Goal: Information Seeking & Learning: Learn about a topic

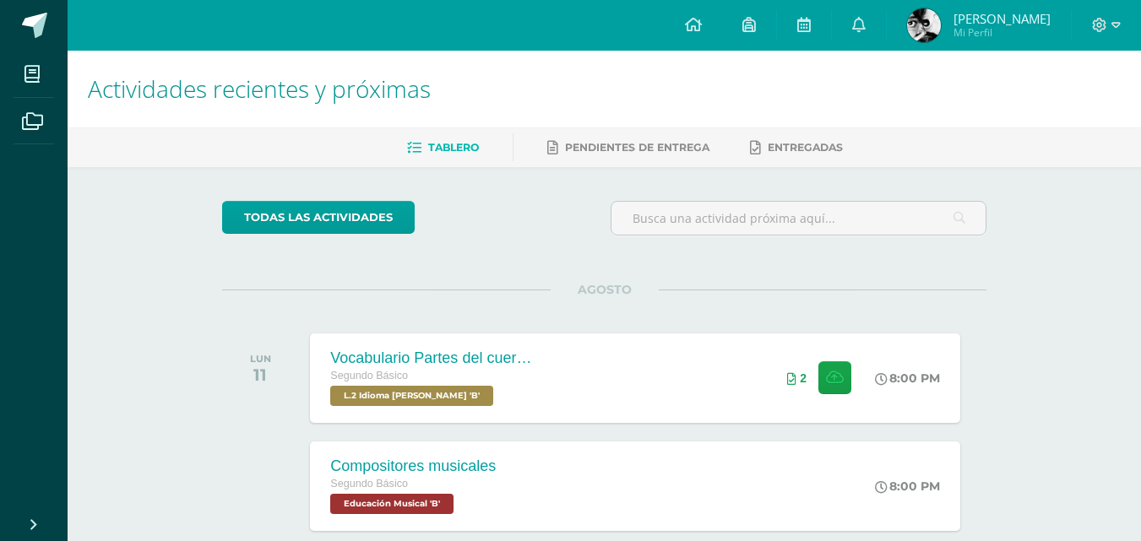
click at [695, 323] on div "AGOSTO LUN 11 Vocabulario Partes del cuerpo Segundo Básico L.2 Idioma [PERSON_N…" at bounding box center [604, 358] width 764 height 136
click at [678, 381] on div "Vocabulario Partes del cuerpo Segundo Básico L.2 Idioma [PERSON_NAME] 'B' 8:00 …" at bounding box center [635, 378] width 656 height 90
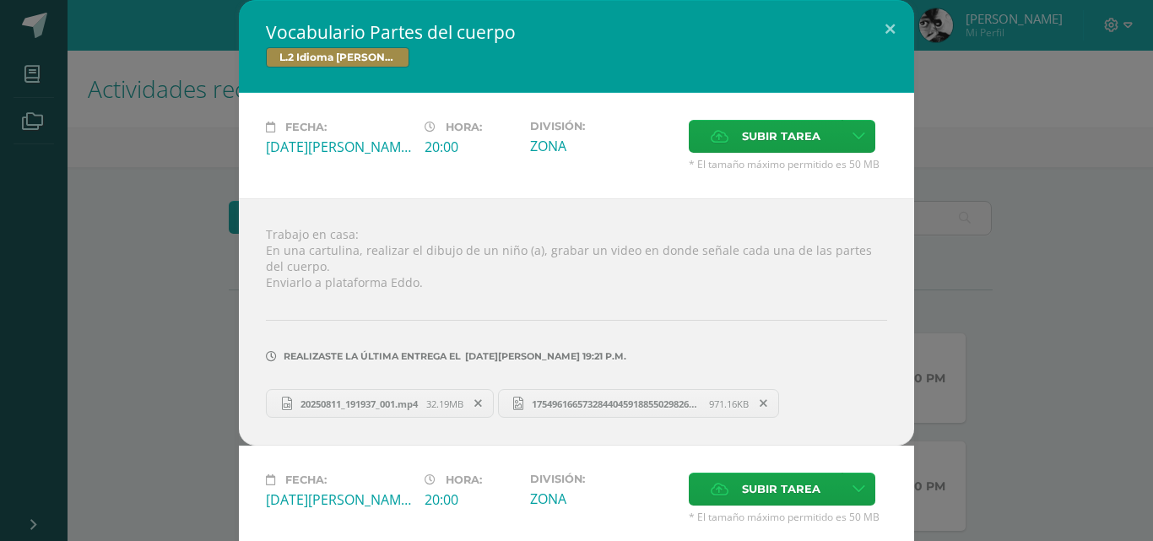
click at [451, 398] on span "32.19MB" at bounding box center [444, 404] width 37 height 13
click at [629, 387] on div "20250811_191937_001.mp4 32.19MB 17549616657328440459188550298268.jpg 971.16KB" at bounding box center [576, 401] width 621 height 33
click at [642, 405] on span "17549616657328440459188550298268.jpg" at bounding box center [616, 404] width 186 height 13
click at [1005, 277] on div "Vocabulario Partes del cuerpo L.2 Idioma [PERSON_NAME] Fecha: [DATE][PERSON_NAM…" at bounding box center [577, 399] width 1140 height 799
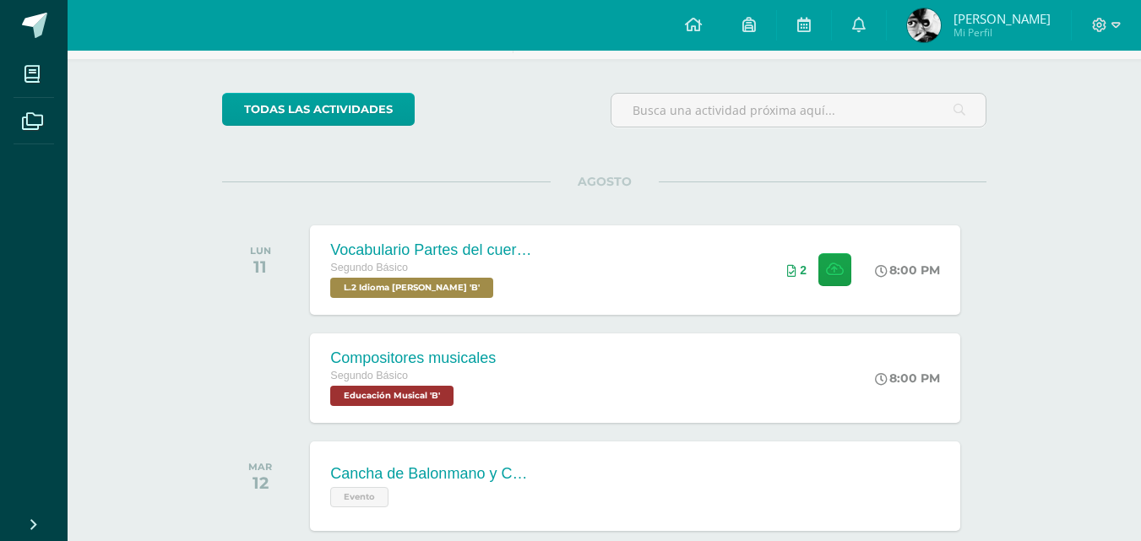
scroll to position [333, 0]
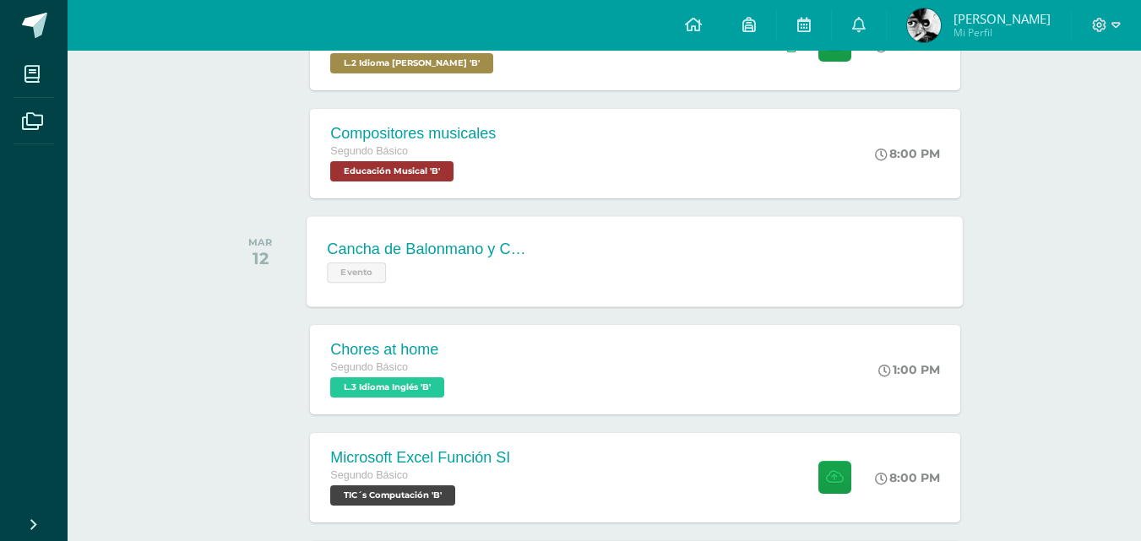
click at [759, 279] on div "Cancha de Balonmano y Contenido Evento Cancha de Balonmano y Contenido Evento C…" at bounding box center [635, 261] width 656 height 90
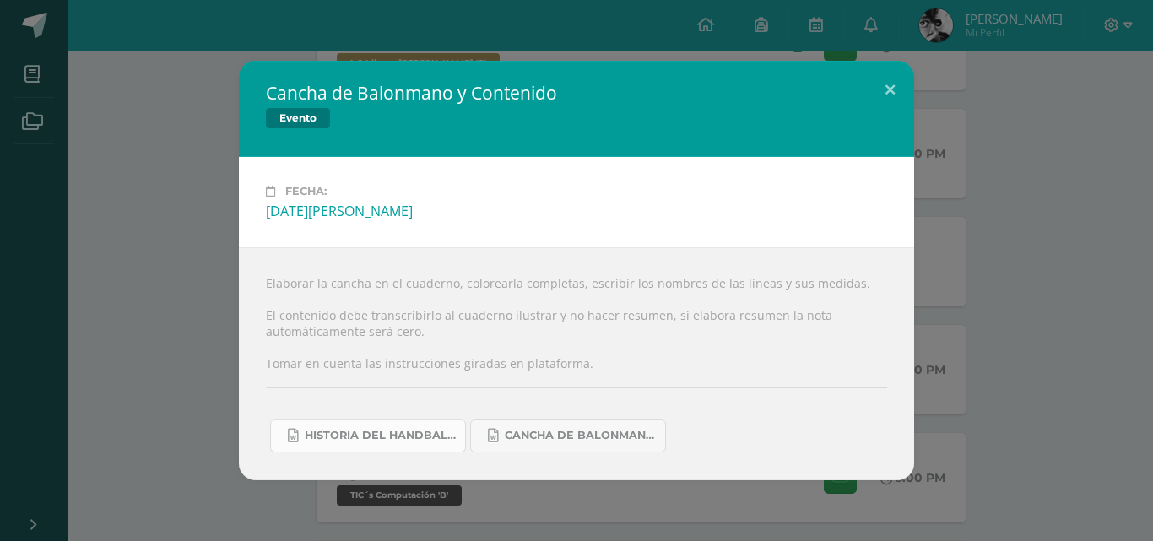
click at [393, 449] on link "Historia del handball.docx" at bounding box center [368, 436] width 196 height 33
click at [587, 429] on span "Cancha de Balonmano.docx" at bounding box center [581, 436] width 152 height 14
click at [1047, 167] on div "Cancha de Balonmano y Contenido Evento Fecha: [DATE][PERSON_NAME] Elaborar la c…" at bounding box center [577, 270] width 1140 height 419
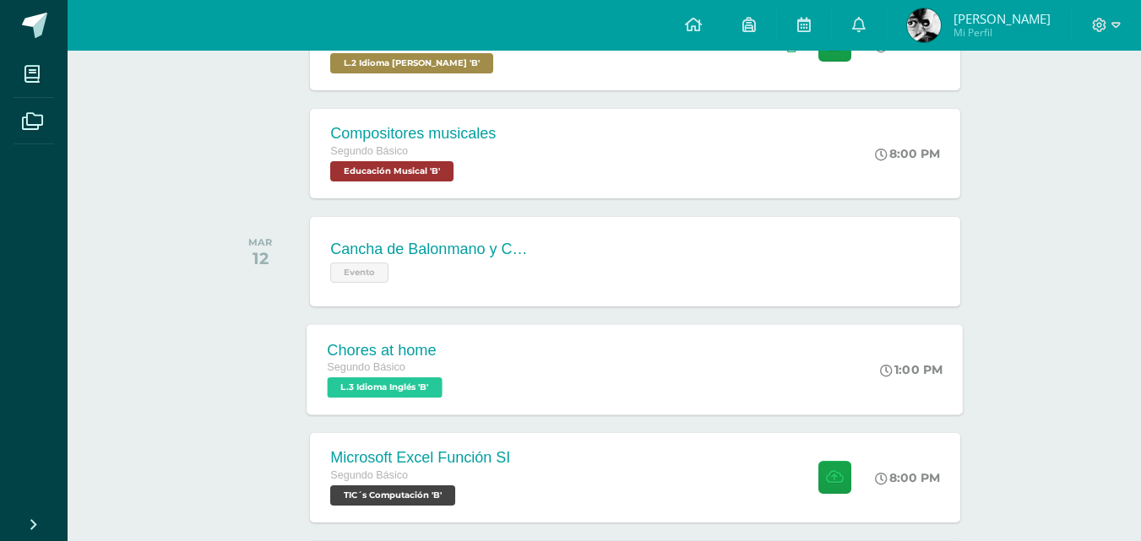
click at [788, 397] on div "Chores at home Segundo Básico L.3 Idioma Inglés 'B' 1:00 PM Chores at home L.3 …" at bounding box center [635, 369] width 656 height 90
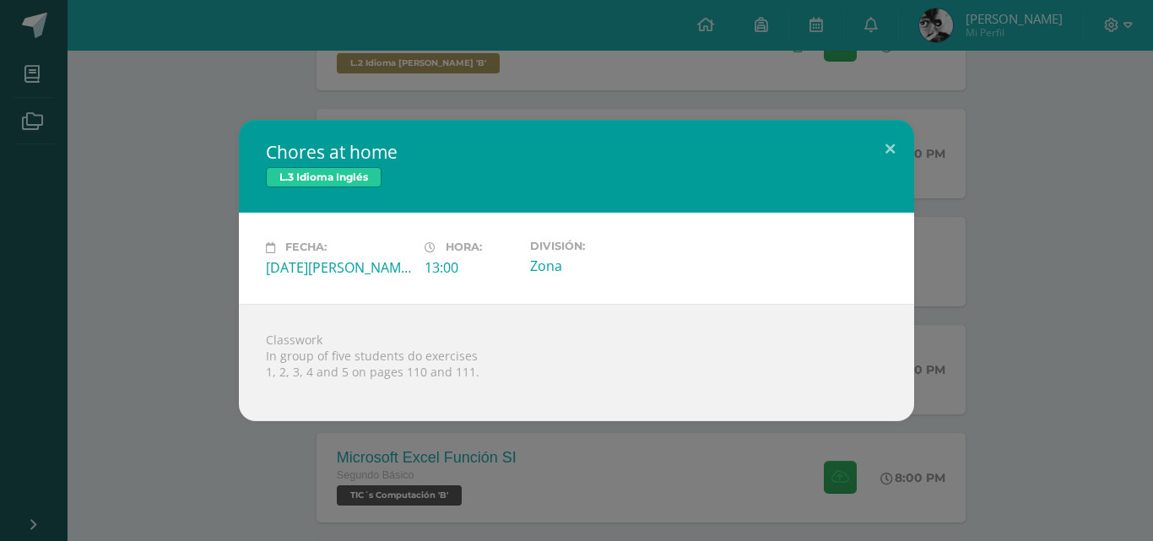
click at [1021, 348] on div "Chores at home L.3 Idioma Inglés Fecha: [DATE][PERSON_NAME] Hora: 13:00 Divisió…" at bounding box center [577, 270] width 1140 height 301
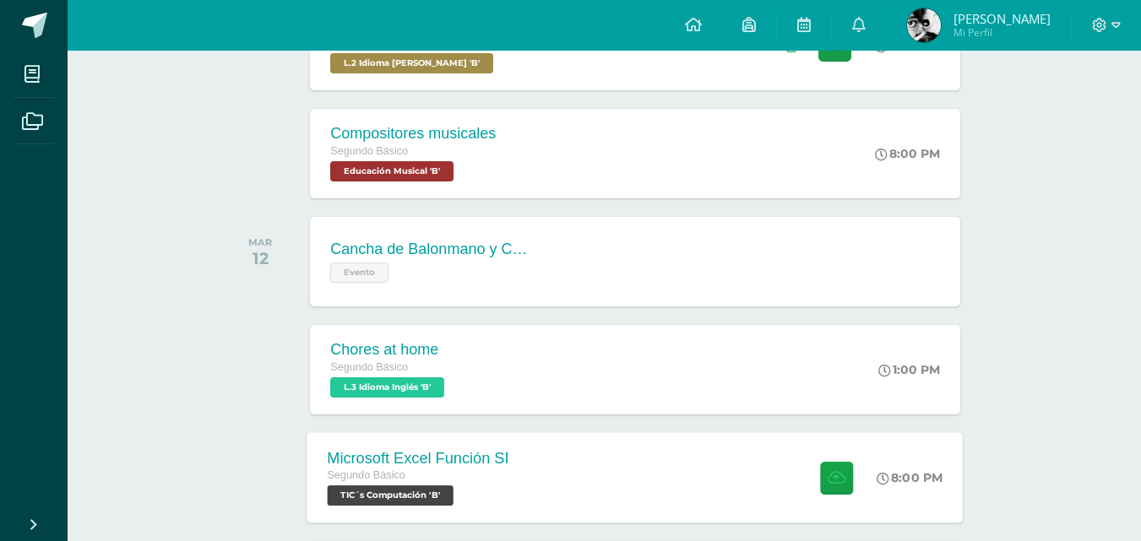
click at [652, 474] on div "Microsoft Excel Función SI Segundo Básico TIC´s Computación 'B' 8:00 PM Microso…" at bounding box center [635, 477] width 656 height 90
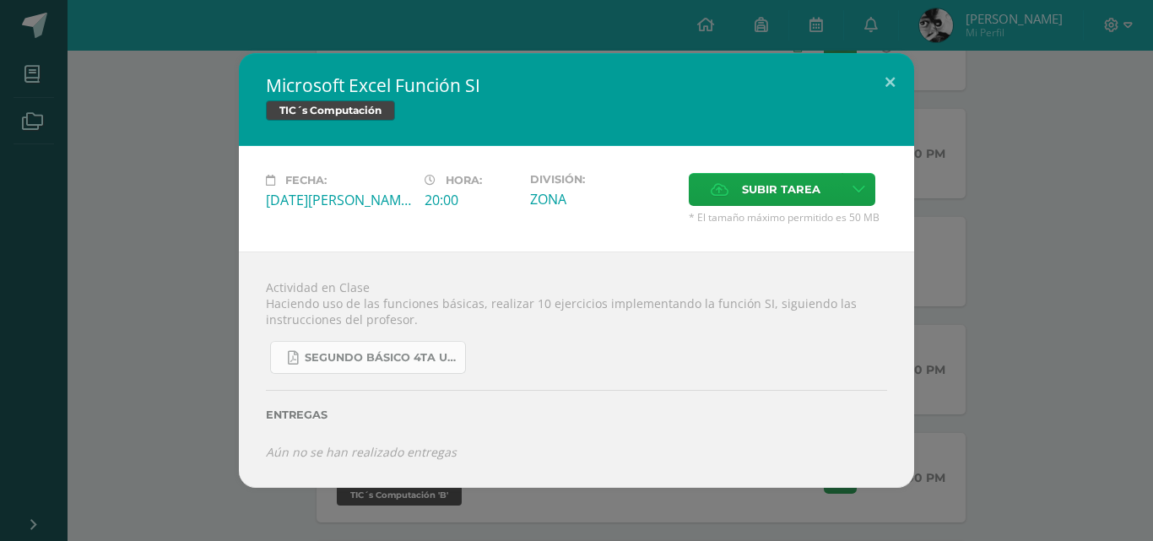
click at [408, 352] on span "SEGUNDO BÁSICO 4TA UNIDAD.pdf" at bounding box center [381, 358] width 152 height 14
click at [1005, 249] on div "Microsoft Excel Función SI TIC´s Computación Fecha: [DATE][PERSON_NAME] Hora: 2…" at bounding box center [577, 270] width 1140 height 434
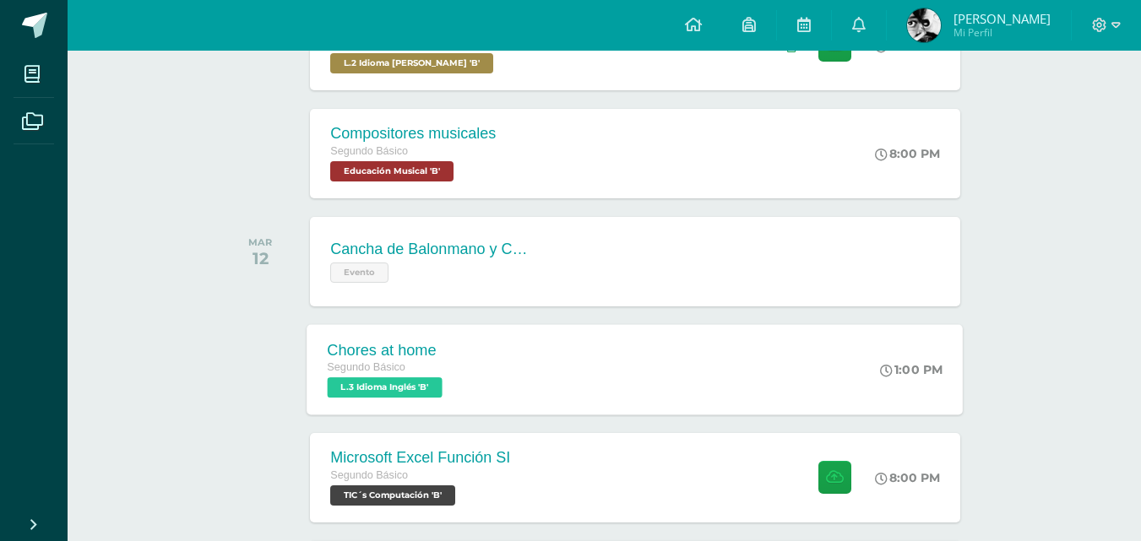
click at [707, 371] on div "Chores at home Segundo Básico L.3 Idioma Inglés 'B' 1:00 PM Chores at home L.3 …" at bounding box center [635, 369] width 656 height 90
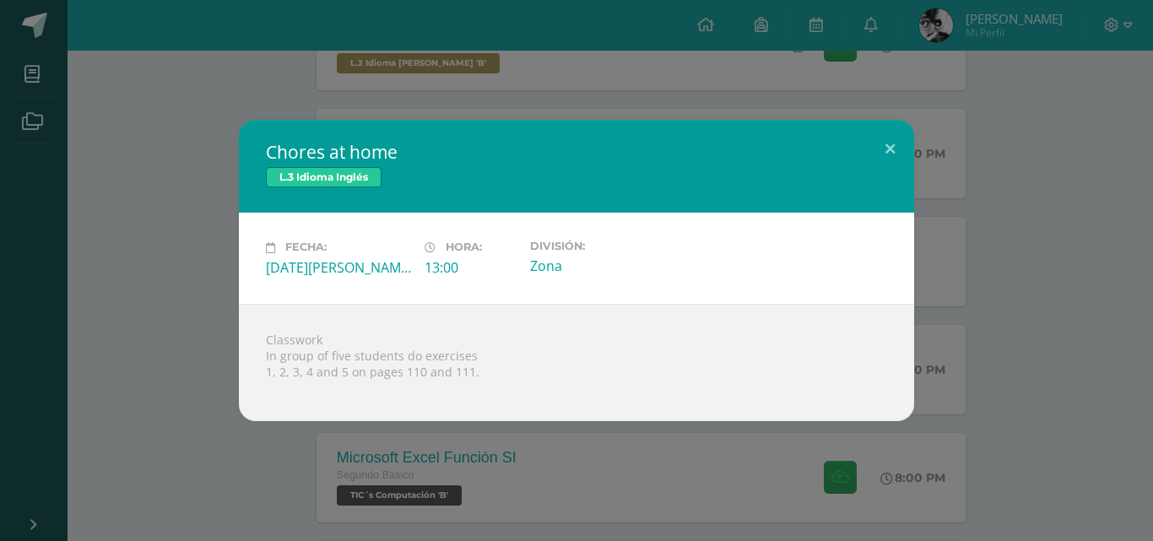
click at [1135, 244] on div "Chores at home L.3 Idioma Inglés Fecha: [DATE][PERSON_NAME] Hora: 13:00 Divisió…" at bounding box center [577, 270] width 1140 height 301
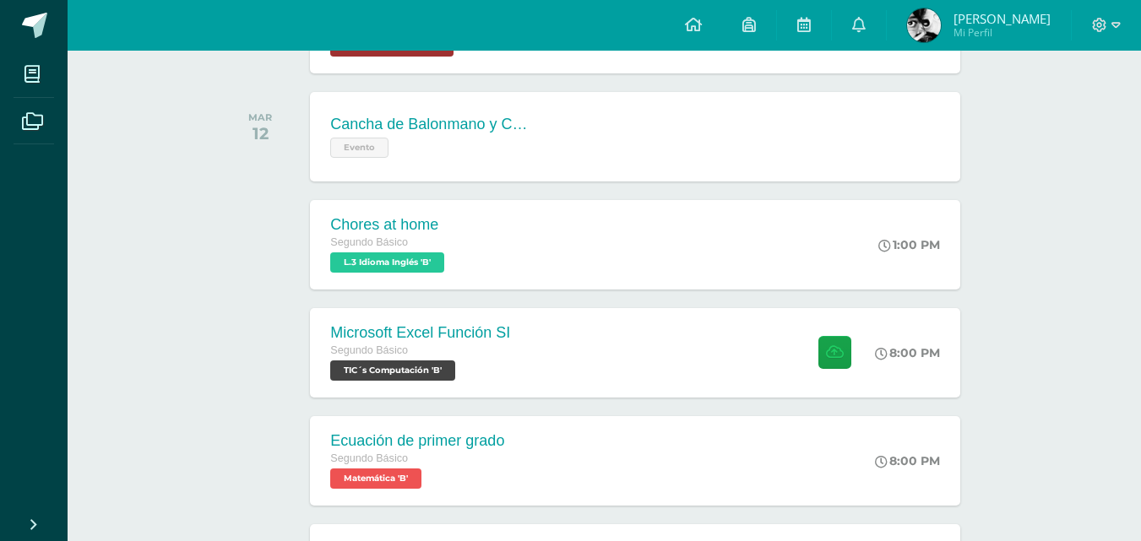
scroll to position [824, 0]
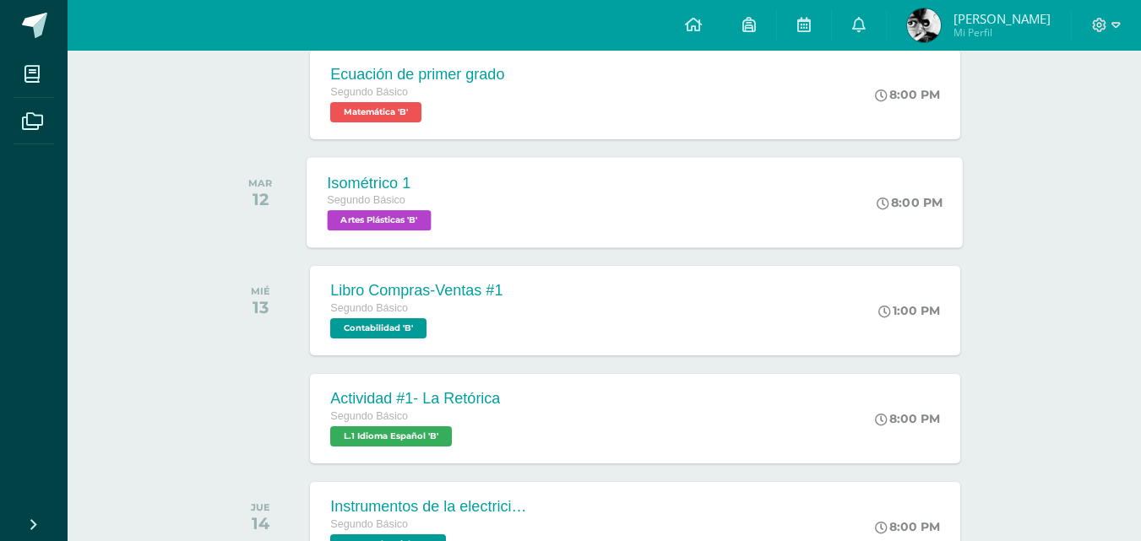
click at [362, 190] on div "Isométrico 1" at bounding box center [382, 183] width 108 height 18
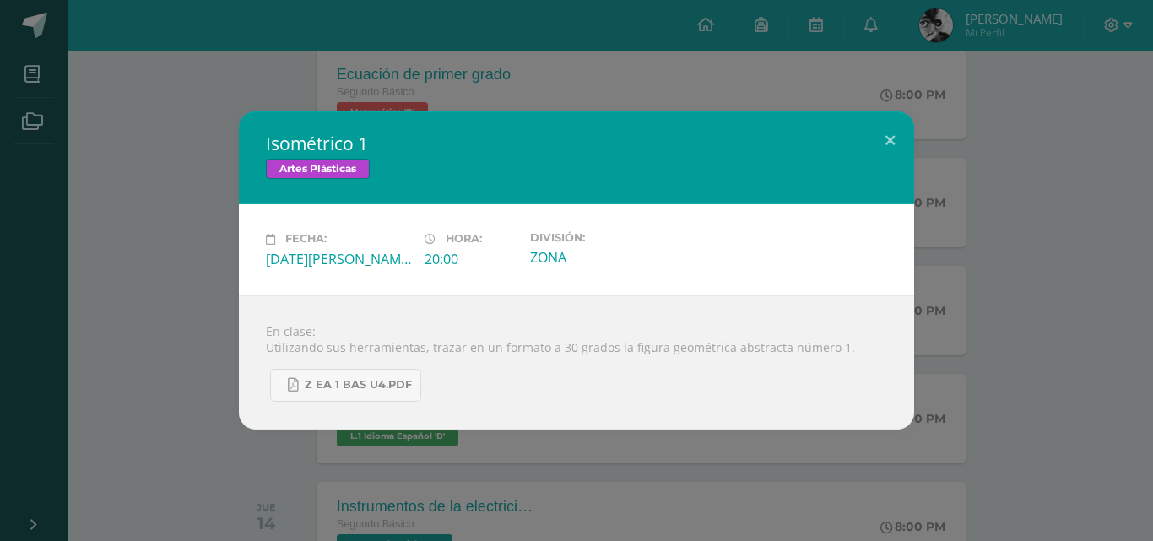
click at [147, 339] on div "Isométrico 1 Artes Plásticas Fecha: [DATE][PERSON_NAME] Hora: 20:00 División: Z…" at bounding box center [577, 269] width 1140 height 317
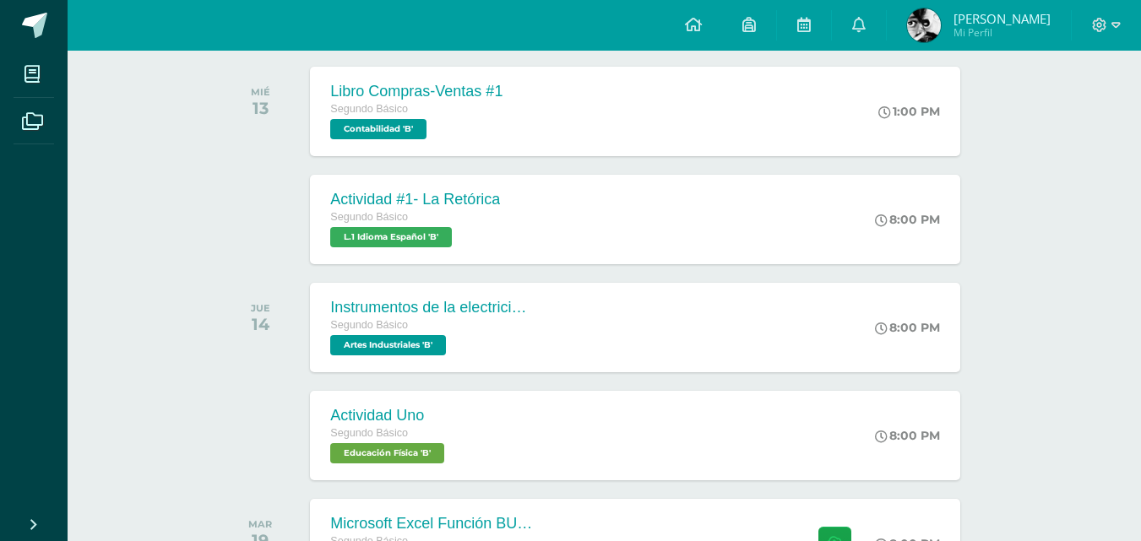
scroll to position [1047, 0]
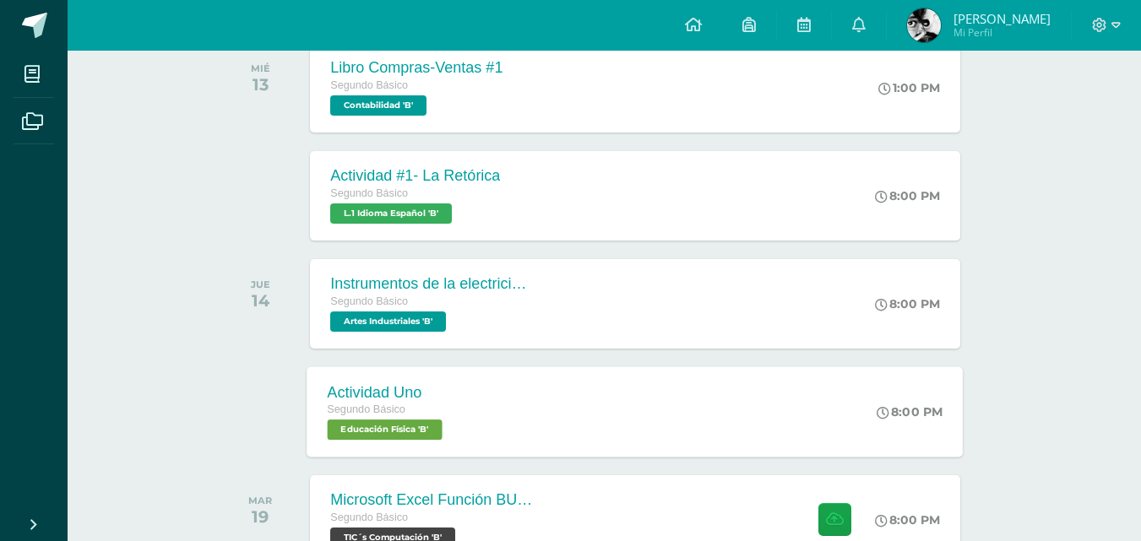
click at [712, 444] on div "Actividad Uno Segundo Básico Educación Física 'B' 8:00 PM Actividad Uno Educaci…" at bounding box center [635, 411] width 656 height 90
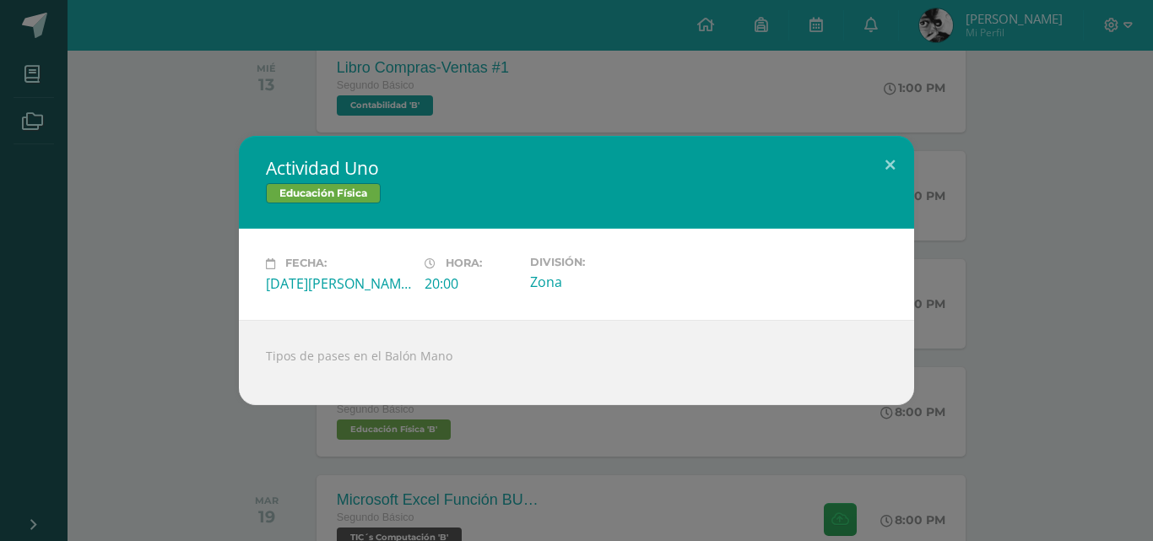
click at [1059, 253] on div "Actividad Uno Educación Física Fecha: [DATE][PERSON_NAME] Hora: 20:00 División:…" at bounding box center [577, 270] width 1140 height 268
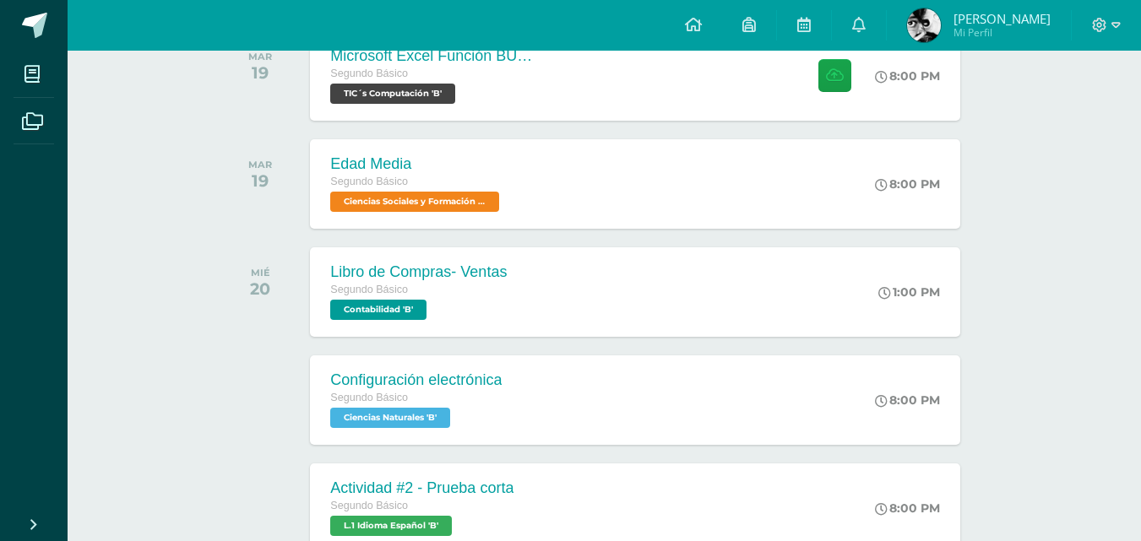
scroll to position [1520, 0]
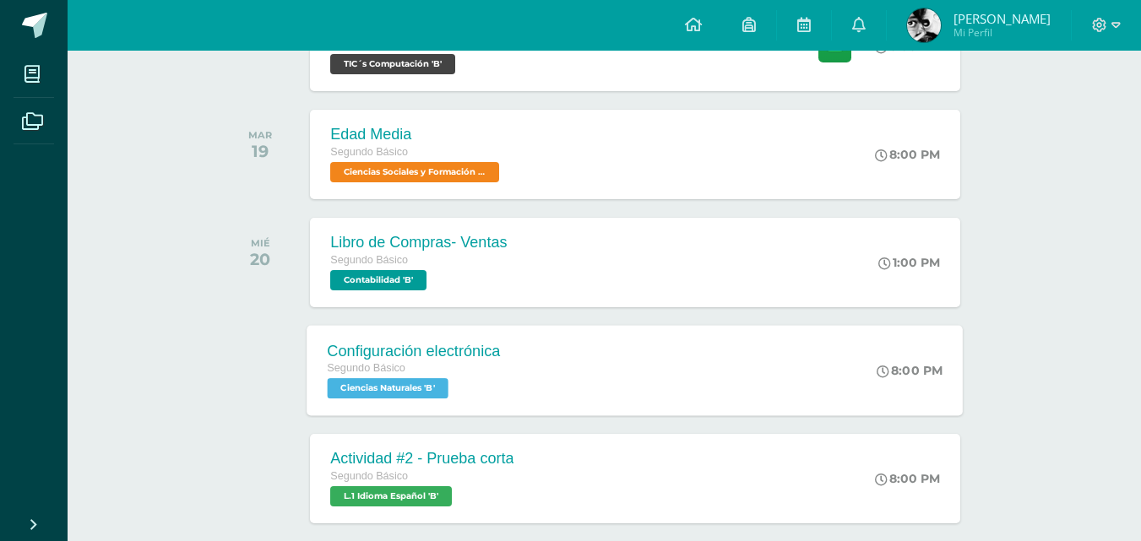
click at [875, 397] on div "8:00 PM" at bounding box center [918, 370] width 89 height 90
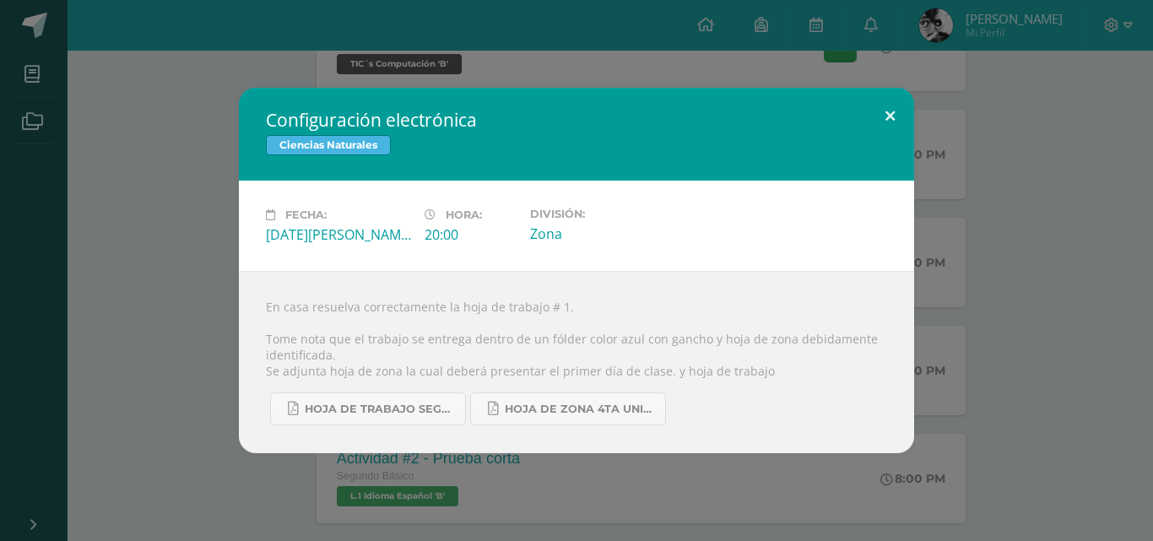
click at [901, 126] on button at bounding box center [890, 116] width 48 height 57
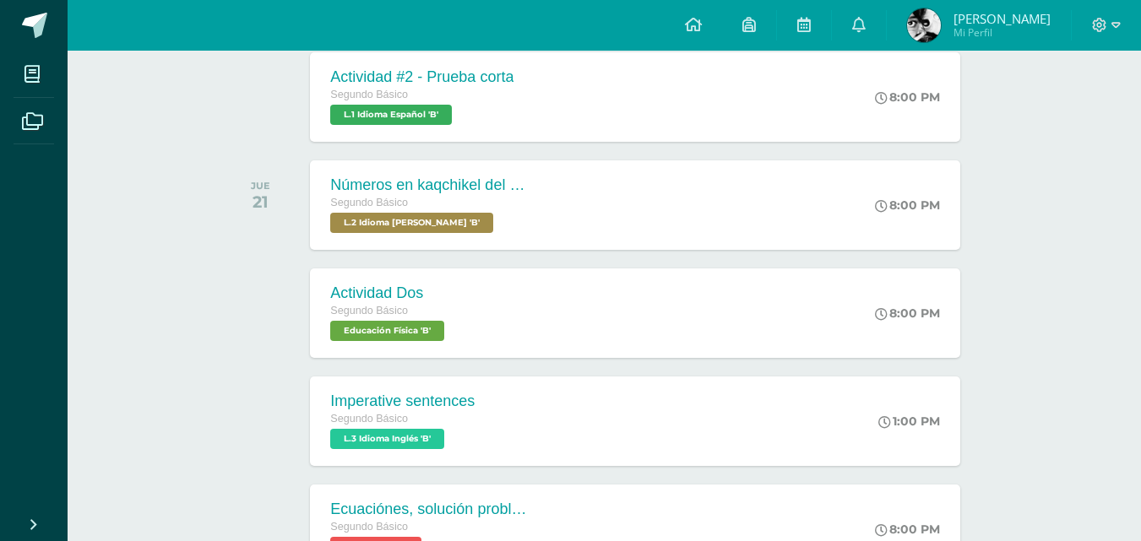
scroll to position [1945, 0]
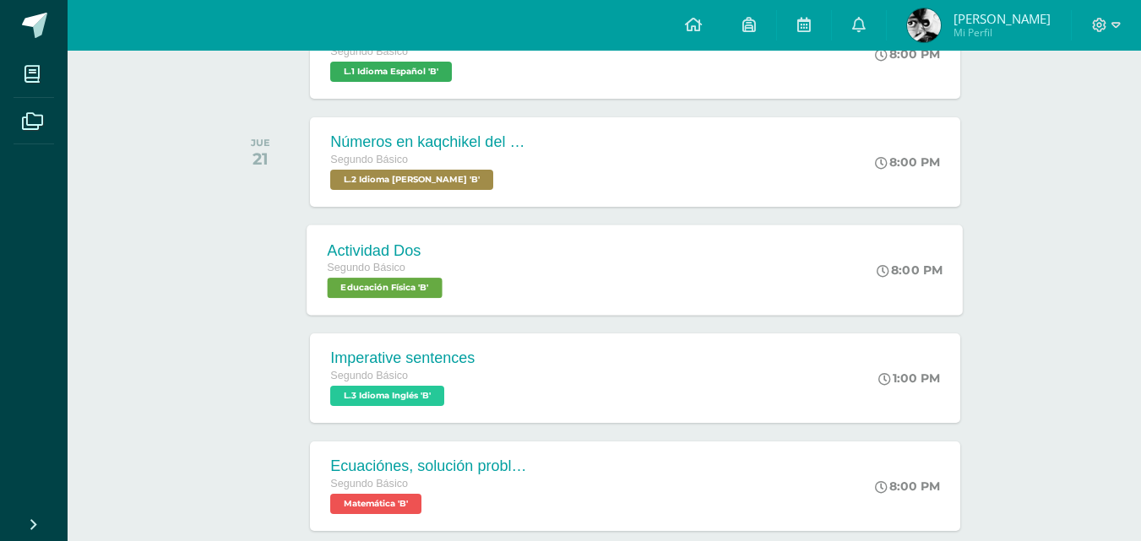
click at [846, 282] on div "Actividad Dos Segundo Básico Educación Física 'B' 8:00 PM Actividad Dos Educaci…" at bounding box center [635, 270] width 656 height 90
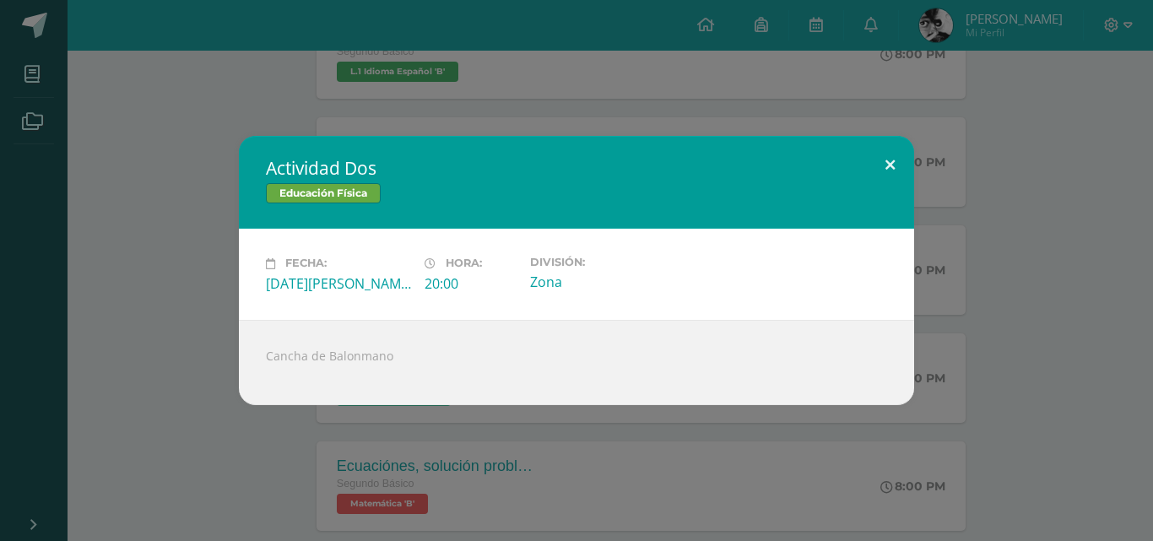
click at [897, 152] on button at bounding box center [890, 164] width 48 height 57
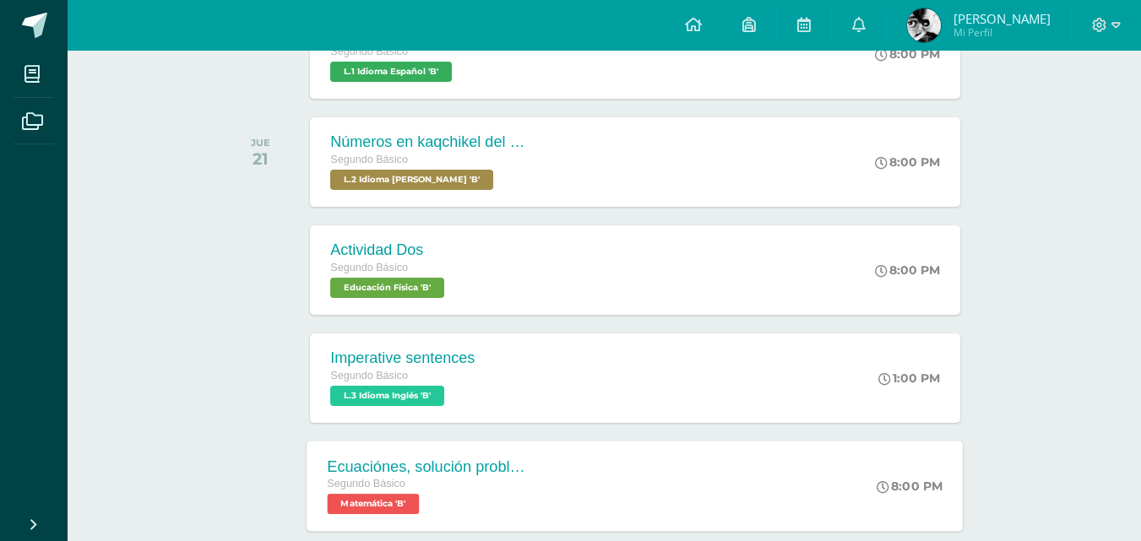
click at [670, 491] on div "Ecuaciónes, solución problemas Segundo Básico Matemática 'B' 8:00 PM Ecuaciónes…" at bounding box center [635, 486] width 656 height 90
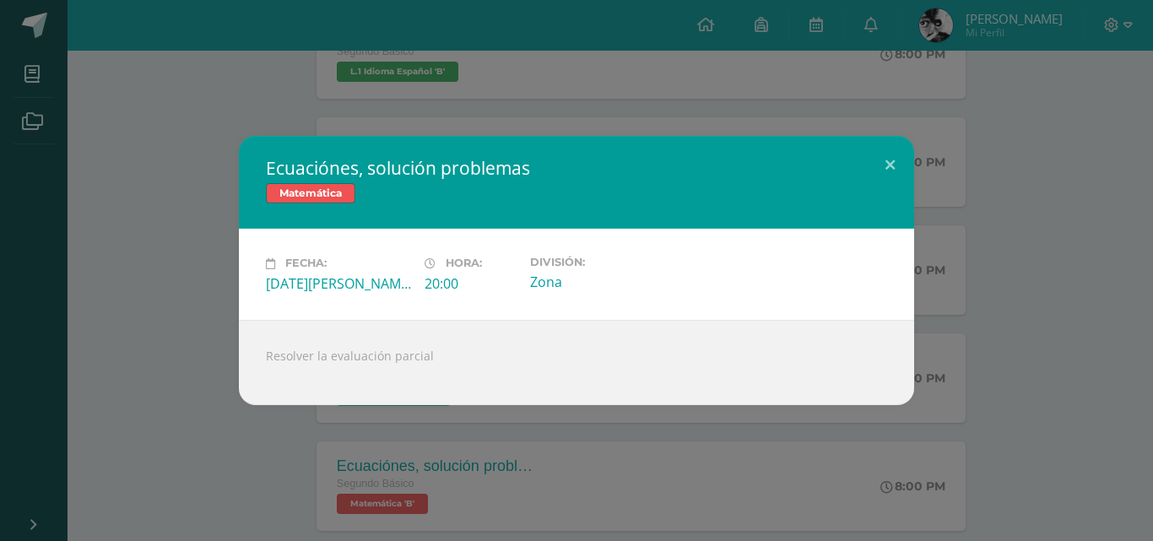
click at [1029, 329] on div "Ecuaciónes, solución problemas Matemática Fecha: [DATE][PERSON_NAME] Hora: 20:0…" at bounding box center [577, 270] width 1140 height 268
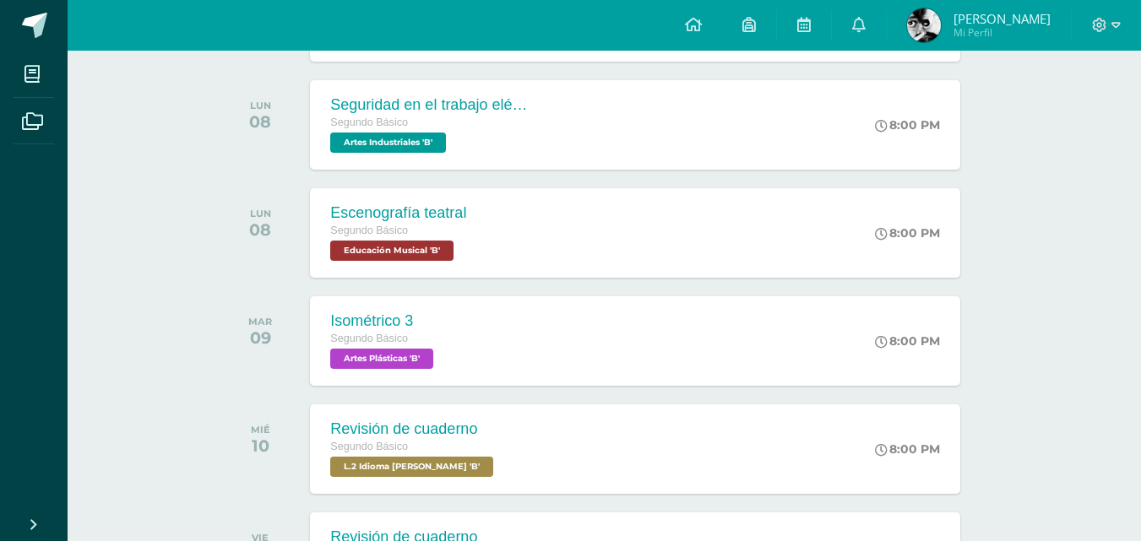
scroll to position [3448, 0]
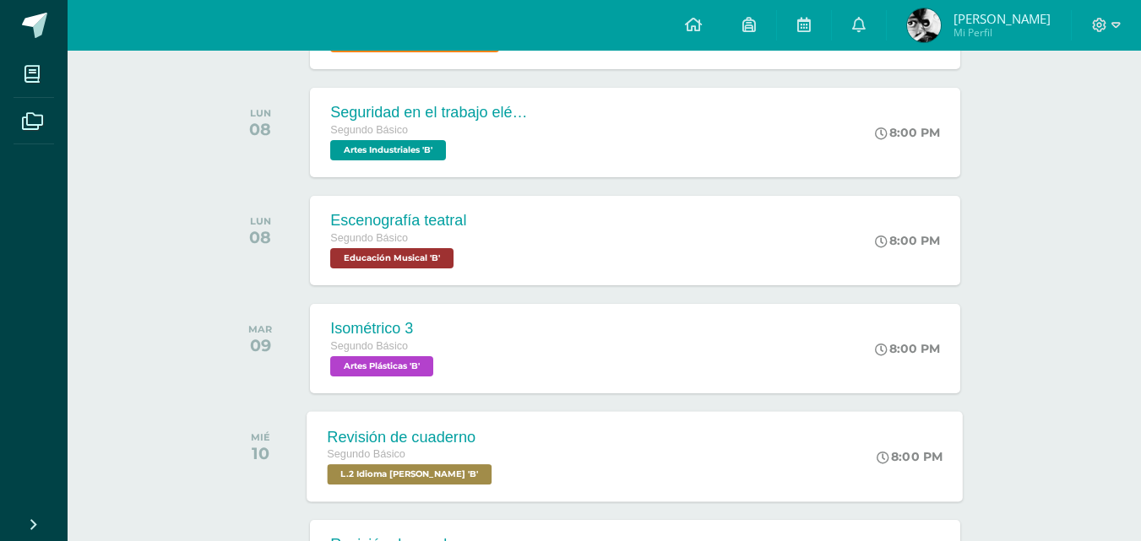
click at [773, 445] on div "Revisión de cuaderno Segundo Básico L.2 Idioma [PERSON_NAME] 'B' 8:00 PM Revisi…" at bounding box center [635, 456] width 656 height 90
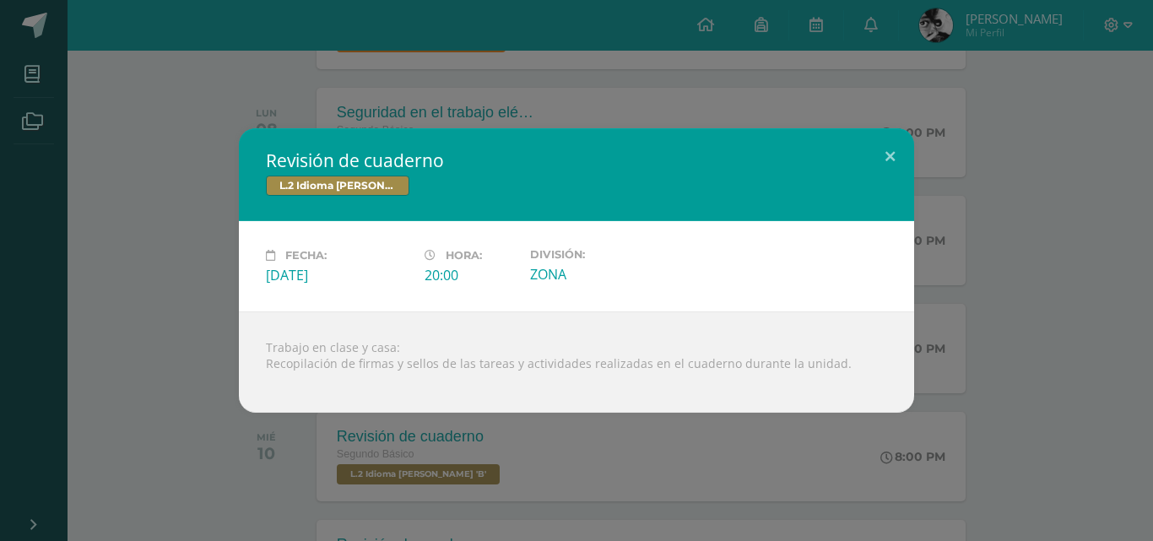
click at [949, 286] on div "Revisión de cuaderno L.2 Idioma [PERSON_NAME] Fecha: [DATE] Hora: 20:00 Divisió…" at bounding box center [577, 270] width 1140 height 284
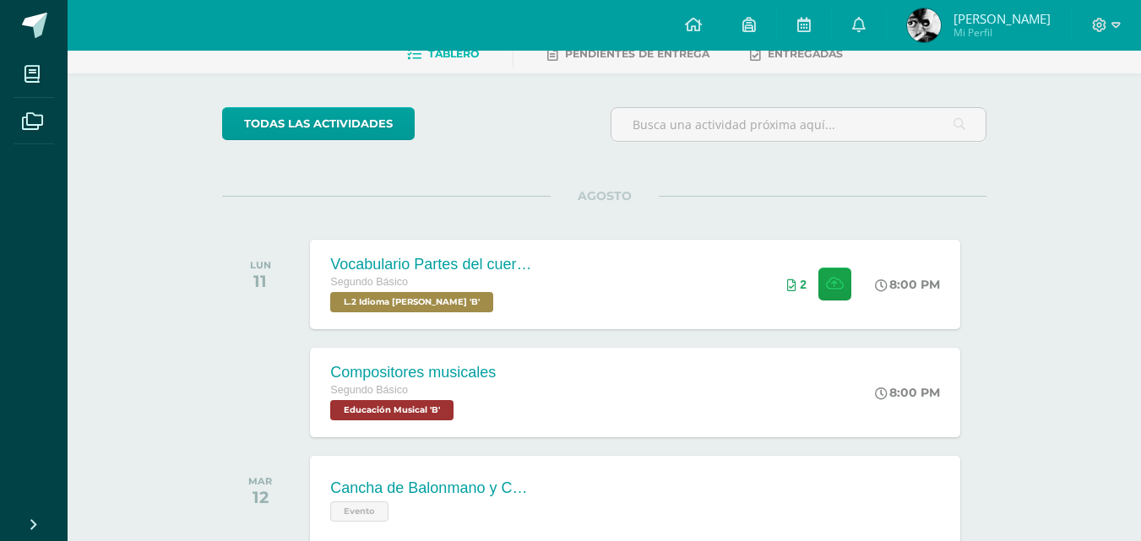
scroll to position [69, 0]
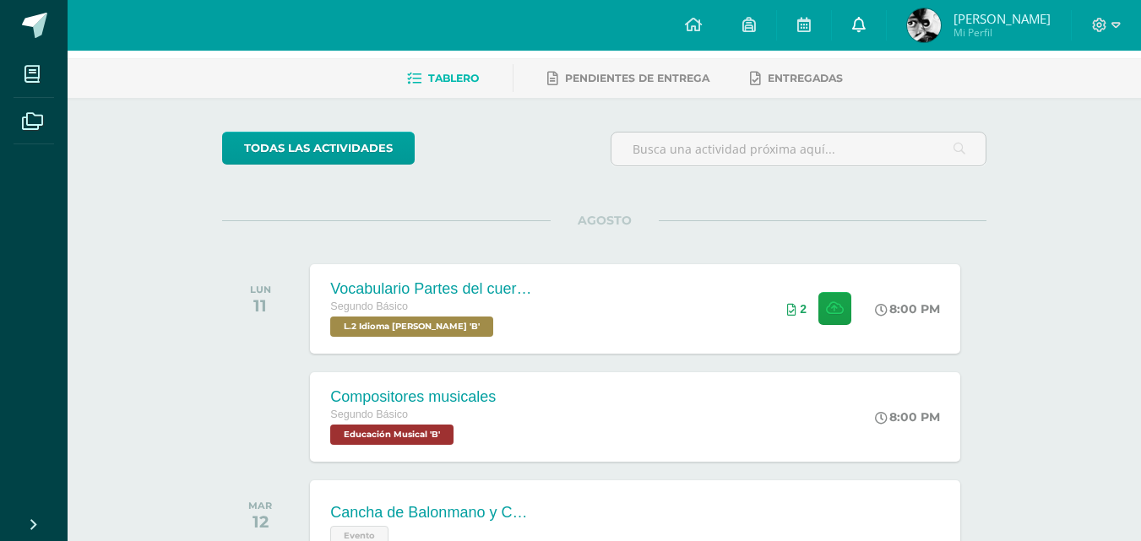
click at [844, 7] on link at bounding box center [859, 25] width 54 height 51
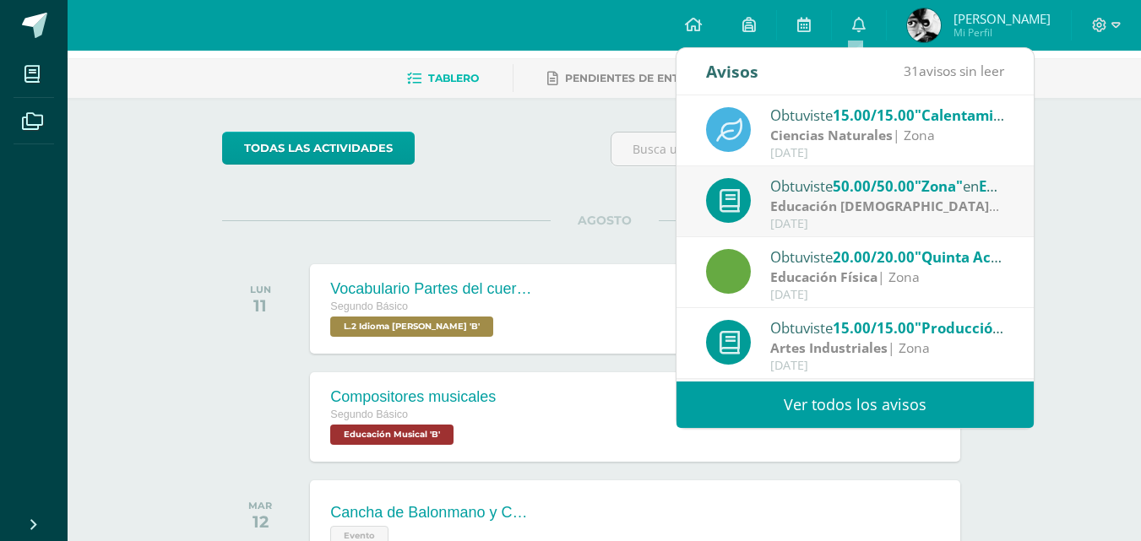
click at [575, 259] on div "AGOSTO LUN 11 Vocabulario Partes del cuerpo Segundo Básico L.2 Idioma [PERSON_N…" at bounding box center [604, 288] width 764 height 136
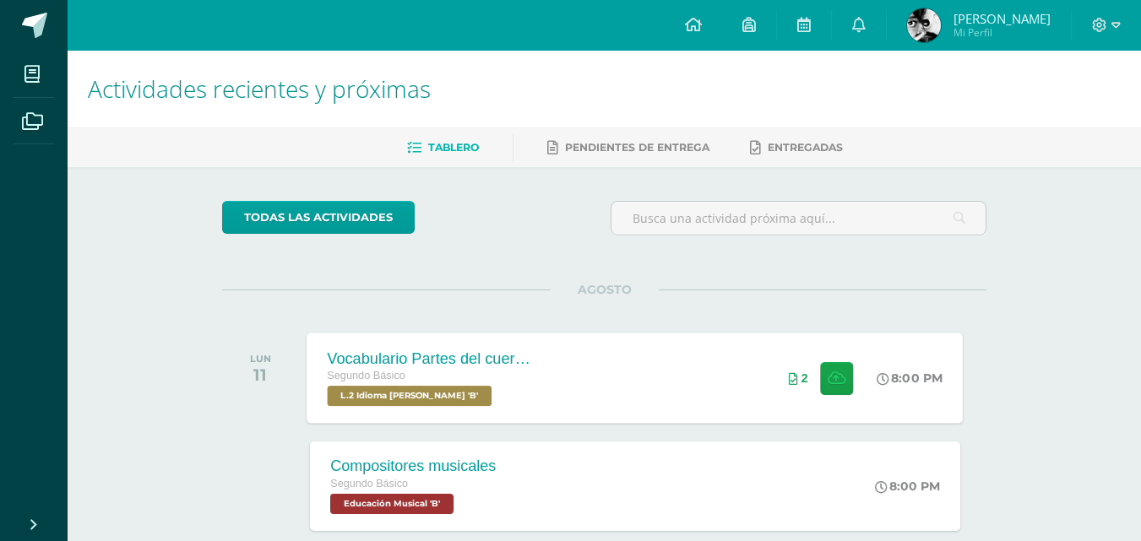
click at [614, 363] on div "Vocabulario Partes del cuerpo Segundo Básico L.2 Idioma [PERSON_NAME] 'B' 8:00 …" at bounding box center [635, 378] width 656 height 90
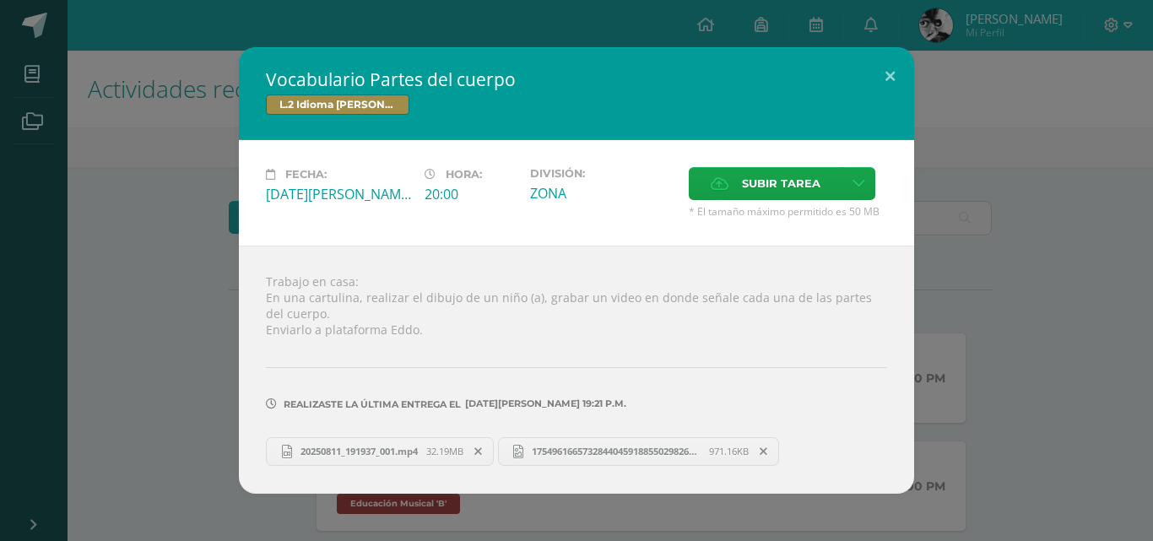
click at [1013, 252] on div "Vocabulario Partes del cuerpo L.2 Idioma [PERSON_NAME] Fecha: [DATE][PERSON_NAM…" at bounding box center [577, 270] width 1140 height 446
